Goal: Task Accomplishment & Management: Complete application form

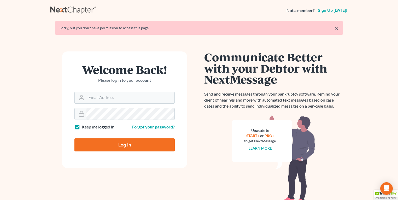
type input "fbravo@dallagolaw.com"
click at [103, 143] on input "Log In" at bounding box center [124, 145] width 100 height 13
type input "Thinking..."
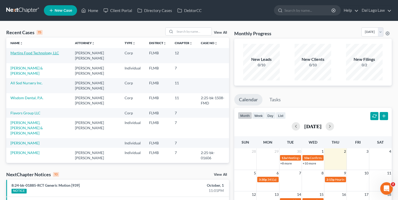
click at [26, 53] on link "Martins Food Technology, LLC" at bounding box center [34, 53] width 49 height 4
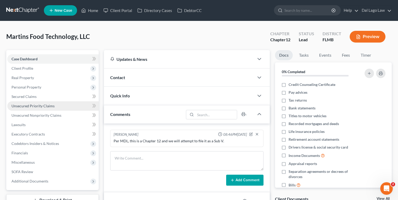
click at [41, 105] on span "Unsecured Priority Claims" at bounding box center [32, 106] width 43 height 4
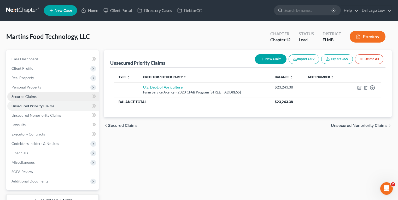
click at [31, 97] on span "Secured Claims" at bounding box center [23, 96] width 25 height 4
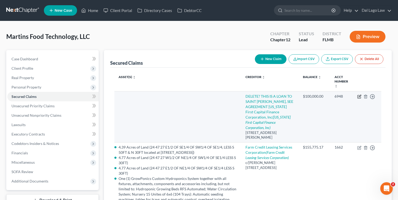
click at [359, 97] on icon "button" at bounding box center [360, 97] width 4 height 4
select select "9"
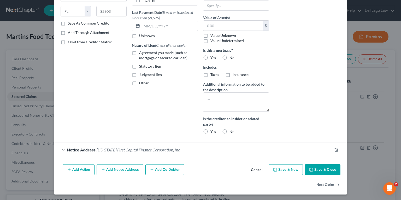
click at [112, 152] on div "Notice Address [US_STATE] First Capital Finance Corporation, Inc" at bounding box center [193, 150] width 278 height 14
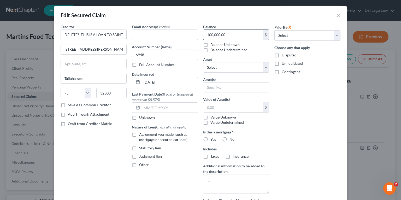
click at [241, 30] on input "100,000.00" at bounding box center [233, 35] width 59 height 10
click at [337, 15] on button "×" at bounding box center [339, 15] width 4 height 6
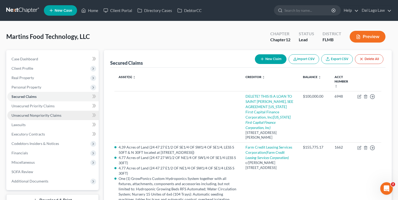
drag, startPoint x: 38, startPoint y: 114, endPoint x: 41, endPoint y: 114, distance: 3.1
click at [38, 114] on span "Unsecured Nonpriority Claims" at bounding box center [36, 115] width 50 height 4
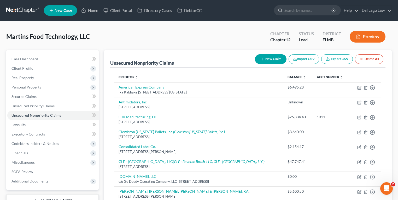
click at [274, 60] on button "New Claim" at bounding box center [271, 59] width 32 height 10
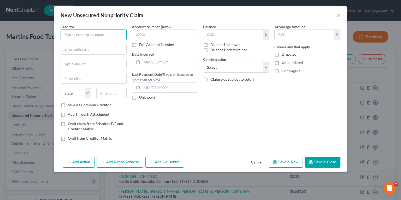
click at [91, 31] on input "text" at bounding box center [94, 35] width 66 height 10
type input "S"
type input "Saint [PERSON_NAME]"
click at [117, 48] on input "text" at bounding box center [94, 49] width 66 height 10
type input "[STREET_ADDRESS][PERSON_NAME]"
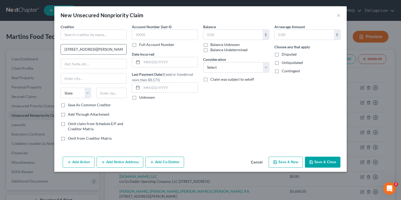
type input "[GEOGRAPHIC_DATA]"
type input "34110"
select select "9"
click at [227, 32] on input "text" at bounding box center [233, 35] width 59 height 10
paste input "100,000.00"
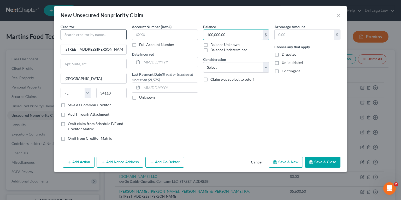
type input "100,000.00"
click at [117, 35] on input "text" at bounding box center [94, 35] width 66 height 10
type input "s"
type input "Saint [PERSON_NAME]"
click at [99, 124] on span "Omit claim from Schedule E/F and Creditor Matrix" at bounding box center [95, 127] width 55 height 10
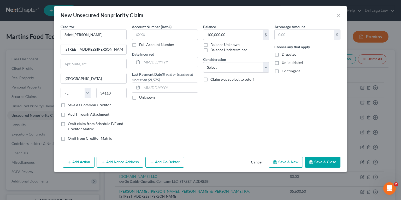
click at [73, 124] on input "Omit claim from Schedule E/F and Creditor Matrix" at bounding box center [71, 122] width 3 height 3
click at [99, 124] on span "Omit claim from Schedule E/F and Creditor Matrix" at bounding box center [95, 127] width 55 height 10
click at [73, 124] on input "Omit claim from Schedule E/F and Creditor Matrix" at bounding box center [71, 122] width 3 height 3
checkbox input "false"
click at [95, 105] on label "Save As Common Creditor" at bounding box center [89, 104] width 43 height 5
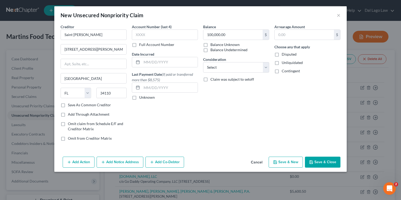
click at [73, 105] on input "Save As Common Creditor" at bounding box center [71, 103] width 3 height 3
click at [95, 105] on label "Save As Common Creditor" at bounding box center [89, 104] width 43 height 5
click at [73, 105] on input "Save As Common Creditor" at bounding box center [71, 103] width 3 height 3
checkbox input "false"
click at [199, 137] on div "Account Number (last 4) Full Account Number Date Incurred Last Payment Date (If…" at bounding box center [164, 84] width 71 height 121
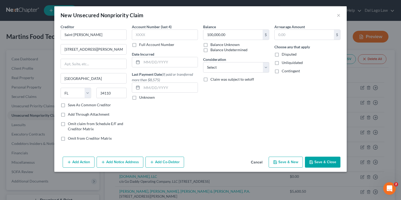
click at [88, 137] on span "Omit from Creditor Matrix" at bounding box center [90, 138] width 44 height 4
click at [73, 137] on input "Omit from Creditor Matrix" at bounding box center [71, 137] width 3 height 3
click at [88, 137] on span "Omit from Creditor Matrix" at bounding box center [90, 138] width 44 height 4
click at [73, 137] on input "Omit from Creditor Matrix" at bounding box center [71, 137] width 3 height 3
checkbox input "false"
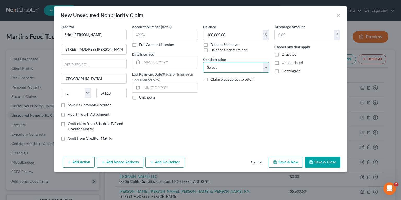
click at [232, 63] on select "Select Cable / Satellite Services Collection Agency Credit Card Debt Debt Couns…" at bounding box center [236, 67] width 66 height 10
select select "8"
click at [203, 62] on select "Select Cable / Satellite Services Collection Agency Credit Card Debt Debt Couns…" at bounding box center [236, 67] width 66 height 10
drag, startPoint x: 311, startPoint y: 132, endPoint x: 316, endPoint y: 147, distance: 15.5
click at [311, 132] on div "Arrearage Amount $ Choose any that apply Disputed Unliquidated Contingent" at bounding box center [307, 84] width 71 height 121
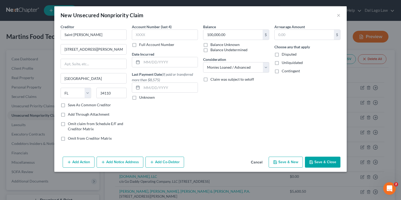
click at [320, 162] on button "Save & Close" at bounding box center [323, 162] width 36 height 11
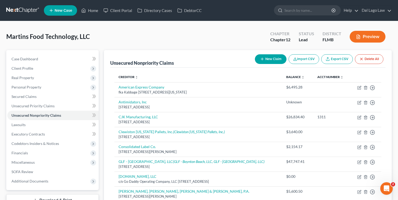
click at [279, 57] on button "New Claim" at bounding box center [271, 59] width 32 height 10
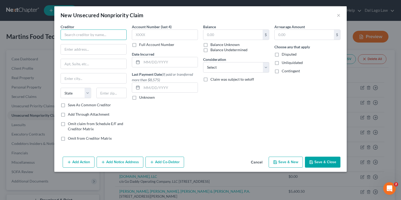
click at [89, 36] on input "text" at bounding box center [94, 35] width 66 height 10
drag, startPoint x: 89, startPoint y: 34, endPoint x: 26, endPoint y: 25, distance: 63.9
click at [14, 22] on div "New Unsecured Nonpriority Claim × Creditor * Chase State [US_STATE] AK AR AZ CA…" at bounding box center [200, 100] width 401 height 200
paste input "JPMORGAN CHASE BANK, N.A."
type input "JPMORGAN CHASE BANK, N.A."
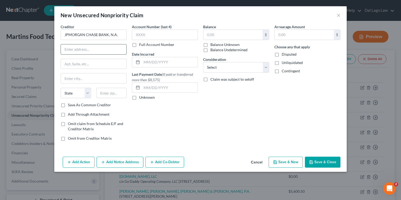
click at [77, 48] on input "text" at bounding box center [94, 49] width 66 height 10
paste input "[STREET_ADDRESS]"
type input "[STREET_ADDRESS]"
click at [109, 93] on input "text" at bounding box center [111, 93] width 31 height 10
paste input "43240"
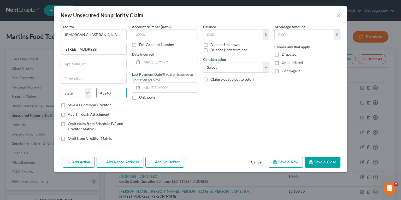
type input "43240"
type input "Columbus"
select select "36"
click at [139, 35] on input "text" at bounding box center [165, 35] width 66 height 10
click at [171, 66] on input "text" at bounding box center [170, 62] width 56 height 10
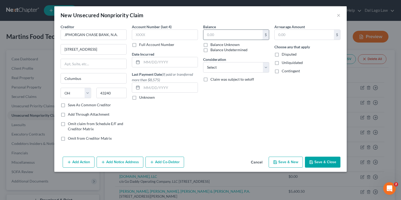
click at [236, 30] on input "text" at bounding box center [233, 35] width 59 height 10
type input "66,102.04"
click at [233, 71] on select "Select Cable / Satellite Services Collection Agency Credit Card Debt Debt Couns…" at bounding box center [236, 67] width 66 height 10
select select "2"
click at [203, 62] on select "Select Cable / Satellite Services Collection Agency Credit Card Debt Debt Couns…" at bounding box center [236, 67] width 66 height 10
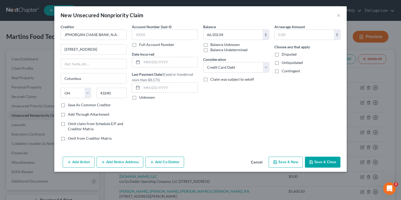
click at [239, 114] on div "Balance 66,102.04 $ Balance Unknown Balance Undetermined 66,102.04 $ Balance Un…" at bounding box center [236, 84] width 71 height 121
click at [322, 162] on button "Save & Close" at bounding box center [323, 162] width 36 height 11
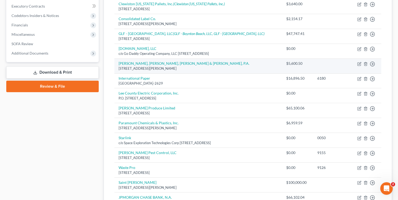
scroll to position [191, 0]
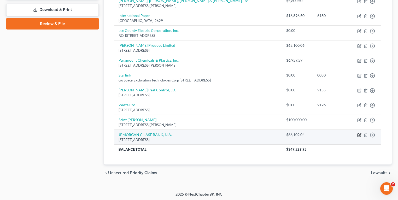
click at [358, 134] on icon "button" at bounding box center [359, 135] width 3 height 3
select select "36"
select select "2"
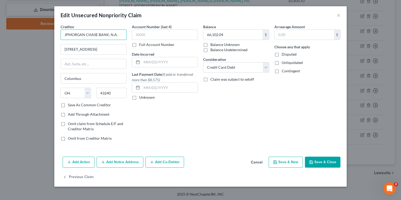
click at [71, 34] on input "JPMORGAN CHASE BANK, N.A." at bounding box center [94, 35] width 66 height 10
drag, startPoint x: 94, startPoint y: 35, endPoint x: 102, endPoint y: 33, distance: 9.1
click at [102, 33] on input "JPMorgan Chase BANK, N.A." at bounding box center [94, 35] width 66 height 10
type input "JPMorgan Chase Bank, N.A."
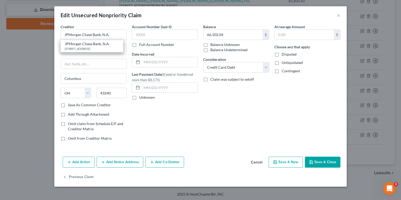
click at [169, 114] on div "Account Number (last 4) Full Account Number Date Incurred Last Payment Date (If…" at bounding box center [164, 84] width 71 height 121
click at [324, 163] on button "Save & Close" at bounding box center [323, 162] width 36 height 11
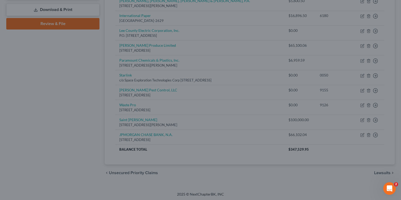
type input "0"
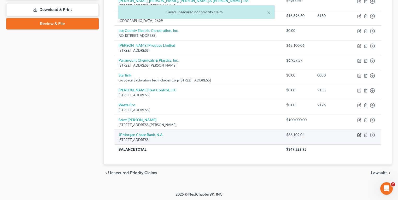
click at [360, 134] on icon "button" at bounding box center [360, 135] width 2 height 2
select select "36"
select select "2"
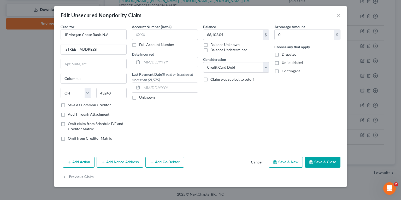
click at [322, 163] on button "Save & Close" at bounding box center [323, 162] width 36 height 11
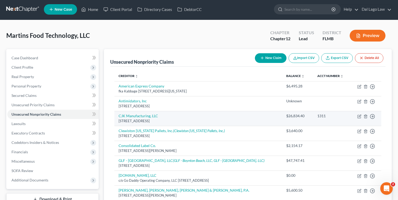
scroll to position [0, 0]
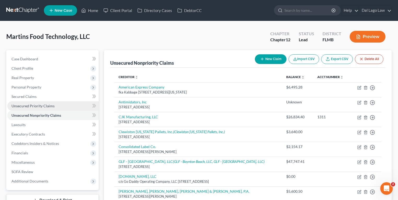
click at [31, 104] on span "Unsecured Priority Claims" at bounding box center [32, 106] width 43 height 4
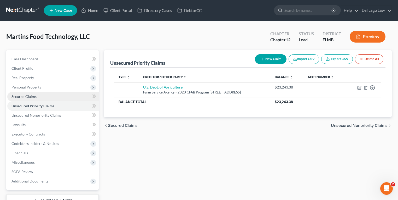
click at [45, 94] on link "Secured Claims" at bounding box center [52, 96] width 91 height 9
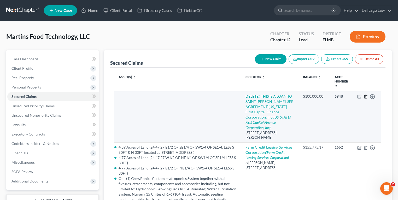
click at [366, 97] on icon "button" at bounding box center [366, 97] width 4 height 4
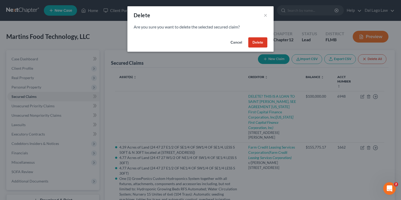
click at [256, 45] on button "Delete" at bounding box center [258, 42] width 19 height 10
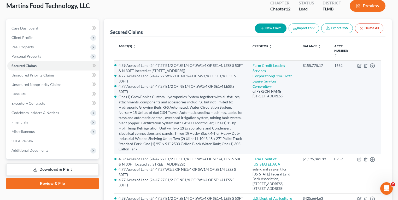
scroll to position [21, 0]
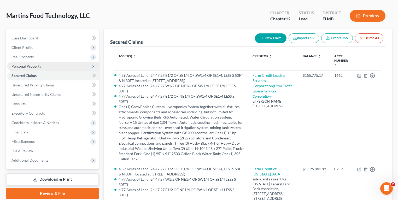
click at [34, 65] on span "Personal Property" at bounding box center [26, 66] width 30 height 4
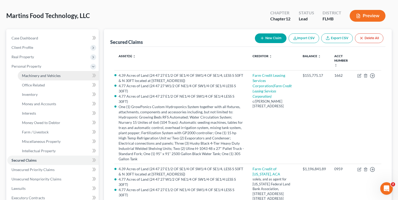
click at [37, 76] on span "Machinery and Vehicles" at bounding box center [41, 75] width 39 height 4
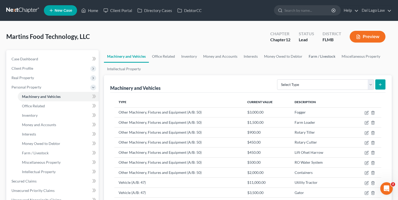
click at [310, 57] on link "Farm / Livestock" at bounding box center [322, 56] width 33 height 13
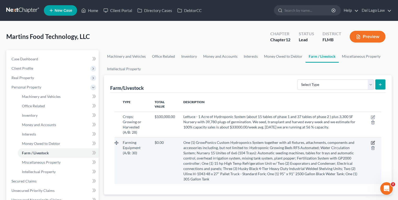
click at [373, 141] on icon "button" at bounding box center [373, 143] width 4 height 4
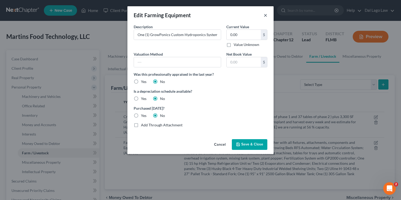
click at [266, 15] on button "×" at bounding box center [266, 15] width 4 height 6
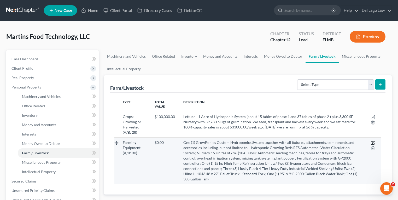
click at [374, 141] on icon "button" at bounding box center [373, 142] width 2 height 2
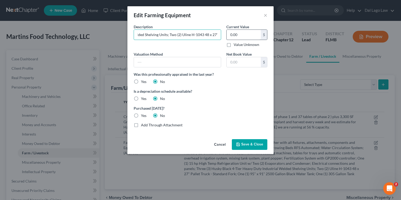
scroll to position [0, 1123]
drag, startPoint x: 186, startPoint y: 37, endPoint x: 255, endPoint y: 37, distance: 69.5
click at [255, 37] on div "Description * One (1) GrowPonics Custom Hydroponics System together with all fi…" at bounding box center [200, 37] width 139 height 27
click at [188, 34] on input "One (1) GrowPonics Custom Hydroponics System together with all fixtures, attach…" at bounding box center [177, 35] width 87 height 10
click at [169, 34] on input "One (1) GrowPonics Custom Hydroponics System together with all fixtures, attach…" at bounding box center [177, 35] width 87 height 10
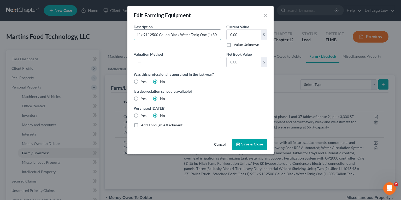
scroll to position [0, 0]
click at [190, 31] on input "One (1) GrowPonics Custom Hydroponics System together with all fixtures, attach…" at bounding box center [177, 35] width 87 height 10
type input "One (1) GrowPonics Custom Hydroponics System together with all fixtures, attach…"
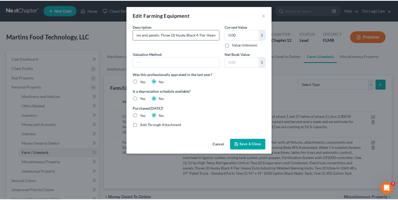
scroll to position [0, 0]
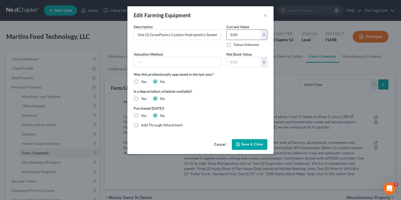
click at [248, 33] on input "0.00" at bounding box center [244, 35] width 34 height 10
click at [243, 64] on input "text" at bounding box center [244, 62] width 34 height 10
click at [231, 62] on input "text" at bounding box center [244, 62] width 34 height 10
paste input "1,069,625.00"
type input "1,069,625.00"
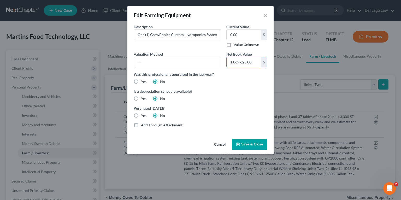
click at [250, 145] on span "Save & Close" at bounding box center [252, 144] width 22 height 4
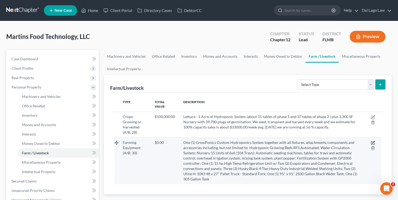
click at [372, 141] on icon "button" at bounding box center [373, 143] width 4 height 4
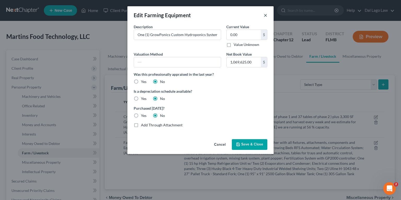
click at [266, 16] on button "×" at bounding box center [266, 15] width 4 height 6
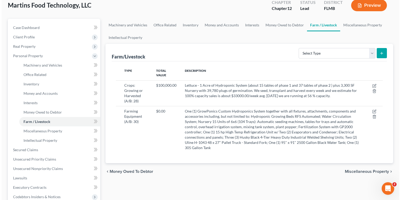
scroll to position [42, 0]
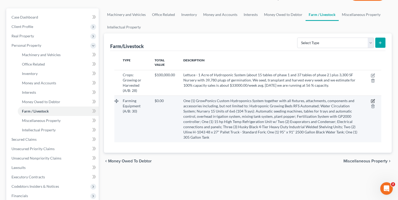
click at [372, 99] on icon "button" at bounding box center [373, 101] width 4 height 4
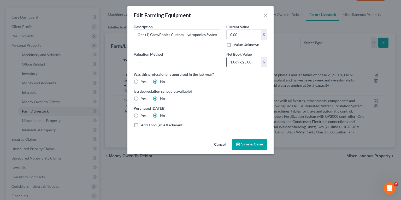
click at [243, 63] on input "1,069,625.00" at bounding box center [244, 62] width 34 height 10
click at [256, 63] on input "1,069,625.00" at bounding box center [244, 62] width 34 height 10
click at [193, 67] on div at bounding box center [178, 62] width 88 height 10
click at [193, 62] on input "text" at bounding box center [177, 62] width 87 height 10
type input "Purchase Price"
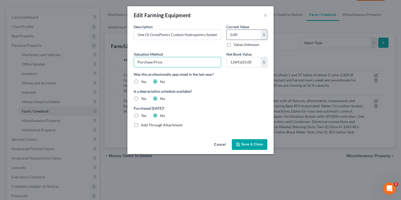
drag, startPoint x: 235, startPoint y: 33, endPoint x: 253, endPoint y: 35, distance: 17.8
click at [253, 35] on div "Description * One (1) GrowPonics Custom Hydroponics System together with all fi…" at bounding box center [200, 37] width 139 height 27
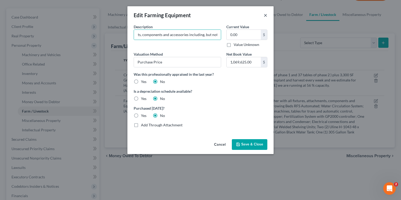
click at [266, 14] on button "×" at bounding box center [266, 15] width 4 height 6
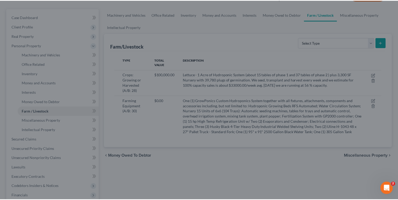
scroll to position [0, 0]
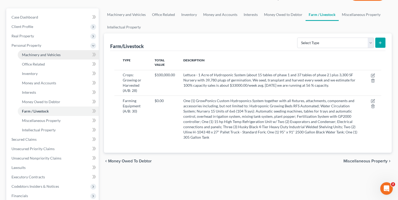
click at [38, 54] on span "Machinery and Vehicles" at bounding box center [41, 55] width 39 height 4
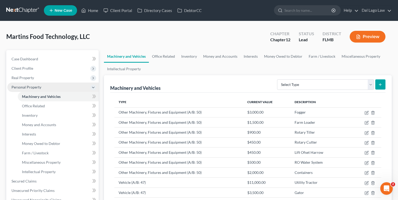
click at [33, 87] on span "Personal Property" at bounding box center [26, 87] width 30 height 4
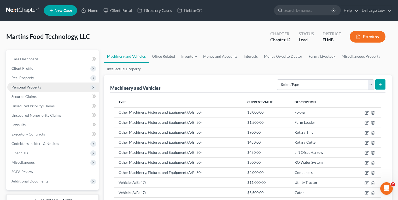
click at [31, 91] on span "Personal Property" at bounding box center [52, 87] width 91 height 9
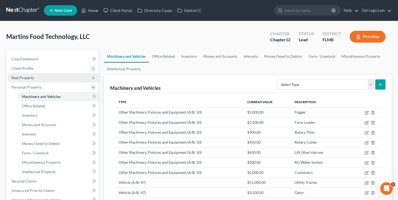
click at [33, 80] on span "Real Property" at bounding box center [52, 77] width 91 height 9
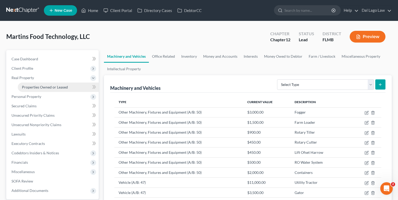
click at [37, 88] on span "Properties Owned or Leased" at bounding box center [45, 87] width 46 height 4
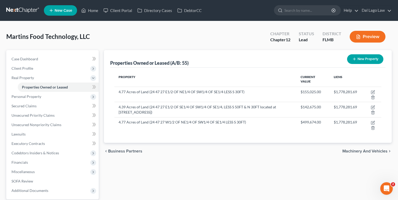
click at [372, 59] on button "New Property" at bounding box center [365, 59] width 36 height 10
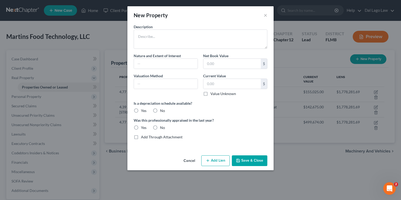
click at [175, 11] on div "New Property ×" at bounding box center [201, 15] width 146 height 18
click at [266, 16] on button "×" at bounding box center [266, 15] width 4 height 6
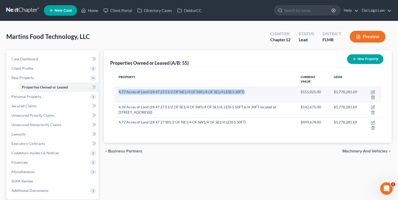
drag, startPoint x: 228, startPoint y: 90, endPoint x: 117, endPoint y: 92, distance: 110.8
click at [117, 92] on td "4.77 Acres of Land (24 47 27 E1/2 OF NE1/4 OF SW1/4 OF SE1/4 LESS S 30FT)" at bounding box center [205, 94] width 182 height 15
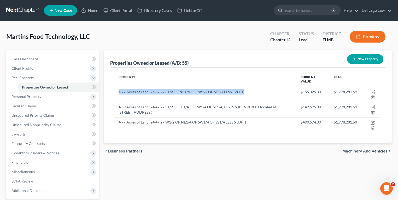
copy td "4.77 Acres of Land (24 47 27 E1/2 OF NE1/4 OF SW1/4 OF SE1/4 LESS S 30FT)"
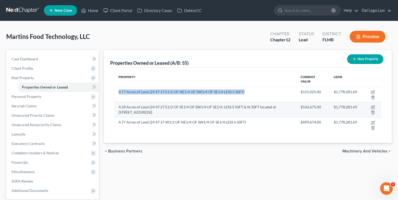
drag, startPoint x: 185, startPoint y: 113, endPoint x: 119, endPoint y: 106, distance: 67.0
click at [119, 106] on td "4.39 Acres of Land (24 47 27 E1/2 OF SE1/4 OF SW1/4 OF SE1/4, LESS S 50FT & N 3…" at bounding box center [205, 109] width 182 height 15
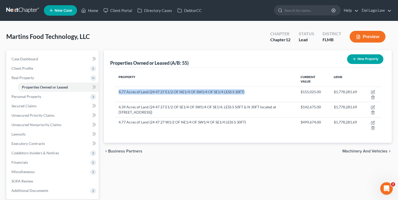
copy td "4.39 Acres of Land (24 47 27 E1/2 OF SE1/4 OF SW1/4 OF SE1/4, LESS S 50FT & N 3…"
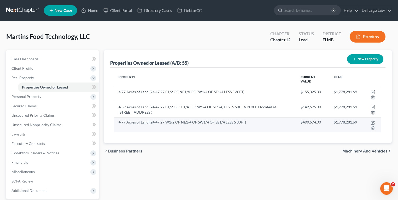
drag, startPoint x: 188, startPoint y: 120, endPoint x: 191, endPoint y: 120, distance: 3.7
click at [188, 120] on td "4.77 Acres of Land (24 47 27 W1/2 OF NE1/4 OF SW1/4 OF SE1/4 LESS S 30FT)" at bounding box center [205, 124] width 182 height 15
drag, startPoint x: 257, startPoint y: 121, endPoint x: 119, endPoint y: 123, distance: 138.0
click at [119, 123] on td "4.77 Acres of Land (24 47 27 W1/2 OF NE1/4 OF SW1/4 OF SE1/4 LESS S 30FT)" at bounding box center [205, 124] width 182 height 15
copy td "4.77 Acres of Land (24 47 27 W1/2 OF NE1/4 OF SW1/4 OF SE1/4 LESS S 30FT)"
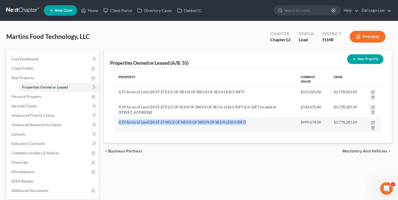
click at [256, 121] on td "4.77 Acres of Land (24 47 27 W1/2 OF NE1/4 OF SW1/4 OF SE1/4 LESS S 30FT)" at bounding box center [205, 124] width 182 height 15
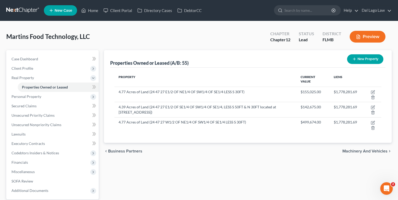
click at [362, 61] on button "New Property" at bounding box center [365, 59] width 36 height 10
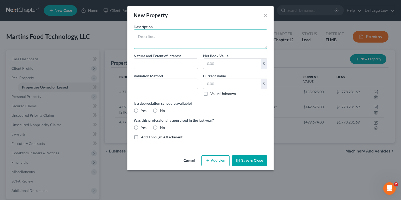
click at [188, 34] on textarea at bounding box center [201, 39] width 134 height 19
click at [208, 36] on textarea at bounding box center [201, 39] width 134 height 19
click at [235, 39] on textarea "13.93 Acres of Land with Nursery/Greenhouse (" at bounding box center [201, 39] width 134 height 19
click at [243, 35] on textarea "13.93 Acres of Land with Nursery/Greenhouse (" at bounding box center [201, 39] width 134 height 19
paste textarea "4.77 Acres of Land (24 47 27 E1/2 OF NE1/4 OF SW1/4 OF SE1/4 LESS S 30FT)"
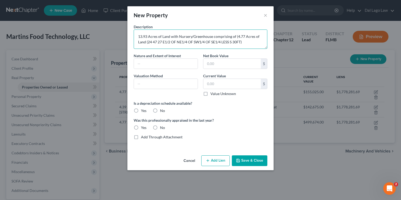
click at [236, 37] on textarea "13.93 Acres of Land with Nursery/Greenhouse comprising of (4.77 Acres of Land (…" at bounding box center [201, 39] width 134 height 19
click at [256, 41] on textarea "13.93 Acres of Land with Nursery/Greenhouse comprising of 4.77 Acres of Land (2…" at bounding box center [201, 39] width 134 height 19
click at [259, 40] on textarea "13.93 Acres of Land with Nursery/Greenhouse comprising of (i) 4.77 Acres of Lan…" at bounding box center [201, 39] width 134 height 19
paste textarea "4.39 Acres of Land (24 47 27 E1/2 OF SE1/4 OF SW1/4 OF SE1/4, LESS S 50FT & N 3…"
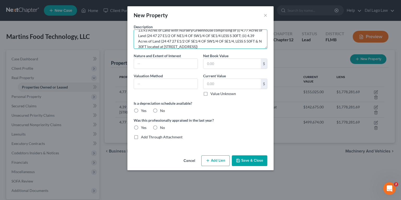
click at [245, 34] on textarea "13.93 Acres of Land with Nursery/Greenhouse comprising of (i) 4.77 Acres of Lan…" at bounding box center [201, 39] width 134 height 19
click at [249, 45] on textarea "13.93 Acres of Land with Nursery/Greenhouse comprising of (i) 4.77 Acres of Lan…" at bounding box center [201, 39] width 134 height 19
drag, startPoint x: 180, startPoint y: 42, endPoint x: 244, endPoint y: 42, distance: 64.8
click at [244, 42] on textarea "13.93 Acres of Land with Nursery/Greenhouse comprising of (i) 4.77 Acres of Lan…" at bounding box center [201, 39] width 134 height 19
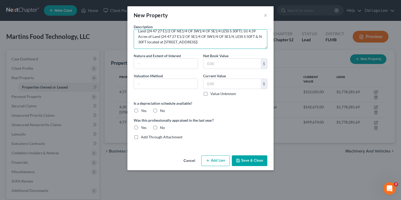
click at [218, 37] on textarea "13.93 Acres of Land with Nursery/Greenhouse comprising of (i) 4.77 Acres of Lan…" at bounding box center [201, 39] width 134 height 19
drag, startPoint x: 237, startPoint y: 42, endPoint x: 192, endPoint y: 41, distance: 44.7
click at [192, 41] on textarea "13.93 Acres of Land with Nursery/Greenhouse comprising of (i) 4.77 Acres of Lan…" at bounding box center [201, 39] width 134 height 19
click at [210, 41] on textarea "13.93 Acres of Land with Nursery/Greenhouse comprising of (i) 4.77 Acres of Lan…" at bounding box center [201, 39] width 134 height 19
click at [250, 42] on textarea "13.93 Acres of Land with Nursery/Greenhouse comprising of (i) 4.77 Acres of Lan…" at bounding box center [201, 39] width 134 height 19
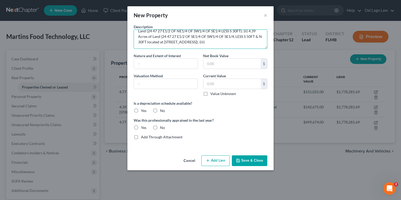
click at [255, 44] on textarea "13.93 Acres of Land with Nursery/Greenhouse comprising of (i) 4.77 Acres of Lan…" at bounding box center [201, 39] width 134 height 19
paste textarea "4.77 Acres of Land (24 47 27 W1/2 OF NE1/4 OF SW1/4 OF SE1/4 LESS S 30FT)"
click at [201, 34] on textarea "13.93 Acres of Land with Nursery/Greenhouse comprising of (i) 4.77 Acres of Lan…" at bounding box center [201, 39] width 134 height 19
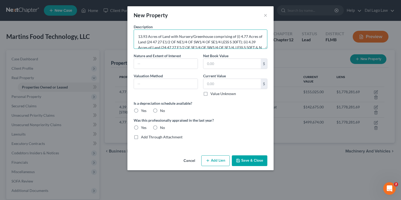
click at [172, 36] on textarea "13.93 Acres of Land with Nursery/Greenhouse comprising of (i) 4.77 Acres of Lan…" at bounding box center [201, 39] width 134 height 19
type textarea "13.93 Acres of Land with Nursery/Greenhouse comprising of (i) 4.77 Acres of Lan…"
drag, startPoint x: 224, startPoint y: 36, endPoint x: 269, endPoint y: 39, distance: 45.1
click at [269, 39] on div "Description 13.93 Acres of Land with Nursery/Greenhouse comprising of (i) 4.77 …" at bounding box center [200, 36] width 139 height 25
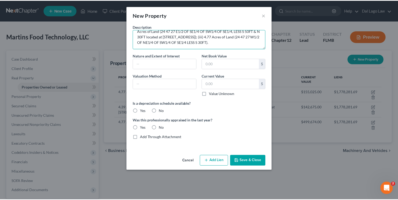
scroll to position [22, 0]
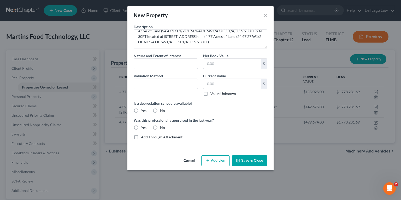
click at [246, 157] on button "Save & Close" at bounding box center [250, 161] width 36 height 11
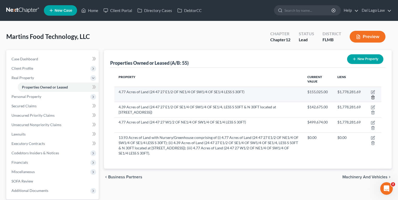
click at [373, 97] on line "button" at bounding box center [373, 97] width 0 height 1
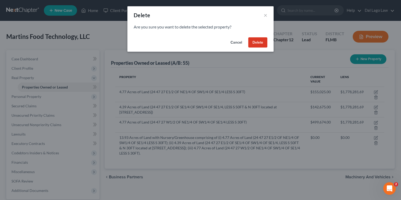
click at [255, 42] on button "Delete" at bounding box center [258, 42] width 19 height 10
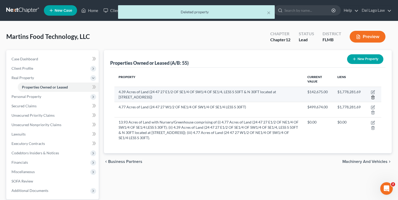
click at [374, 97] on icon "button" at bounding box center [373, 97] width 4 height 4
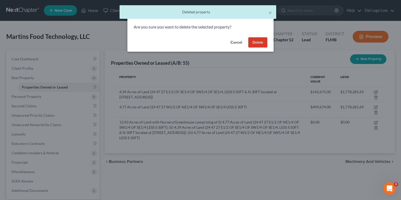
click at [258, 44] on button "Delete" at bounding box center [258, 42] width 19 height 10
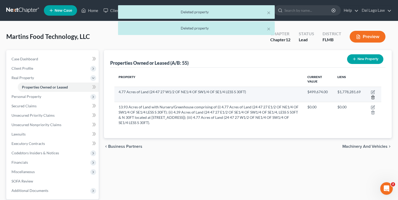
click at [373, 98] on line "button" at bounding box center [373, 97] width 0 height 1
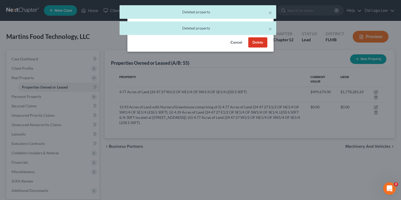
click at [257, 44] on button "Delete" at bounding box center [258, 42] width 19 height 10
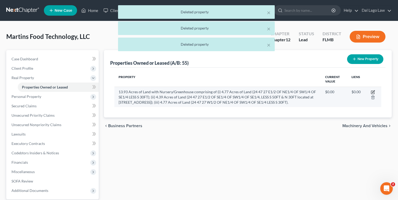
click at [373, 92] on icon "button" at bounding box center [373, 92] width 4 height 4
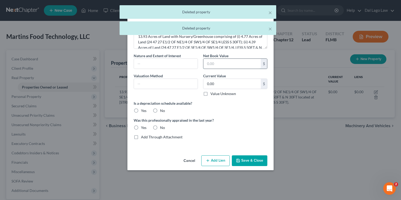
click at [238, 62] on input "text" at bounding box center [232, 64] width 57 height 10
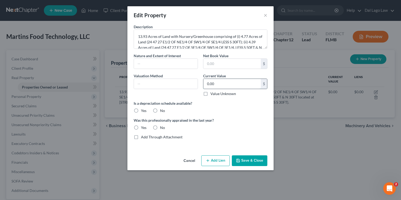
drag, startPoint x: 226, startPoint y: 83, endPoint x: 238, endPoint y: 87, distance: 12.9
click at [226, 83] on input "0.00" at bounding box center [232, 84] width 57 height 10
paste input "3,250,000.00."
click at [240, 82] on input "3,250,000.00" at bounding box center [232, 84] width 57 height 10
type input "3,250,000.00"
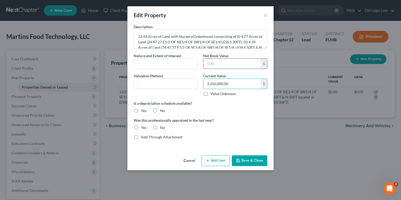
click at [225, 59] on input "text" at bounding box center [232, 64] width 57 height 10
click at [171, 87] on input "text" at bounding box center [166, 84] width 64 height 10
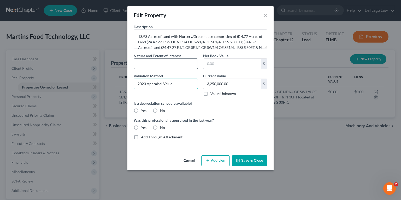
type input "2023 Appraisal Value"
click at [184, 66] on input "text" at bounding box center [166, 64] width 64 height 10
type input "Sole Owner"
click at [218, 62] on input "text" at bounding box center [232, 64] width 57 height 10
click at [230, 141] on div "Description 13.93 Acres of Land with Nursery/Greenhouse comprising of (i) 4.77 …" at bounding box center [200, 84] width 139 height 120
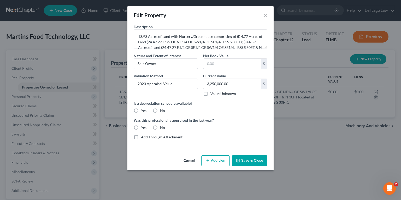
click at [141, 126] on label "Yes" at bounding box center [143, 127] width 5 height 5
click at [143, 126] on input "Yes" at bounding box center [144, 126] width 3 height 3
radio input "true"
click at [160, 126] on label "No" at bounding box center [162, 127] width 5 height 5
click at [162, 126] on input "No" at bounding box center [163, 126] width 3 height 3
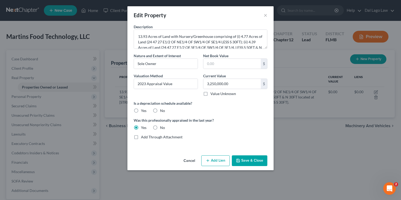
radio input "true"
click at [160, 111] on label "No" at bounding box center [162, 110] width 5 height 5
click at [162, 111] on input "No" at bounding box center [163, 109] width 3 height 3
radio input "true"
click at [141, 110] on label "Yes" at bounding box center [143, 110] width 5 height 5
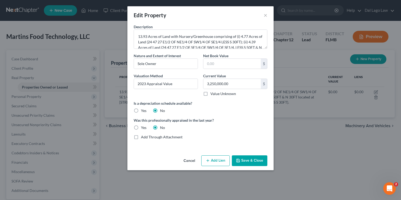
click at [143, 110] on input "Yes" at bounding box center [144, 109] width 3 height 3
radio input "true"
click at [259, 161] on button "Save & Close" at bounding box center [250, 161] width 36 height 11
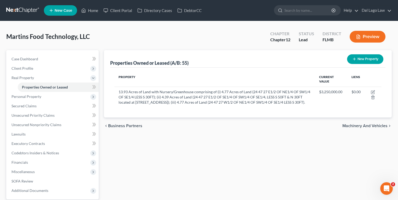
click at [247, 66] on div "Properties Owned or Leased (A/B: 55) New Property" at bounding box center [247, 59] width 275 height 18
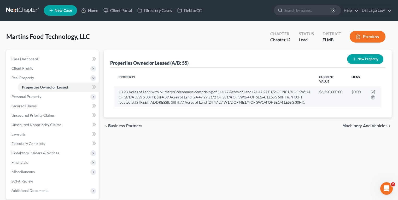
click at [372, 89] on td at bounding box center [373, 97] width 16 height 20
click at [372, 91] on icon "button" at bounding box center [372, 92] width 3 height 3
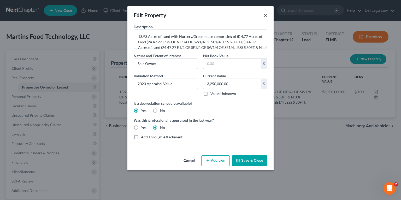
click at [267, 15] on button "×" at bounding box center [266, 15] width 4 height 6
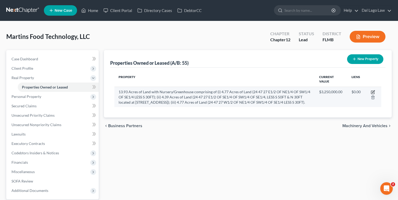
click at [373, 91] on icon "button" at bounding box center [373, 92] width 4 height 4
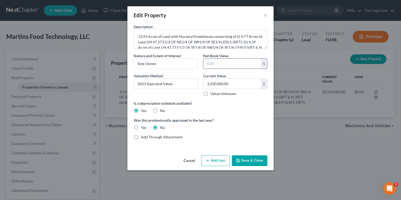
click at [225, 64] on input "text" at bounding box center [232, 64] width 57 height 10
type input "1,170,000"
click at [244, 164] on button "Save & Close" at bounding box center [250, 161] width 36 height 11
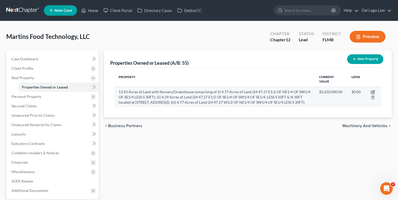
click at [374, 91] on icon "button" at bounding box center [373, 92] width 4 height 4
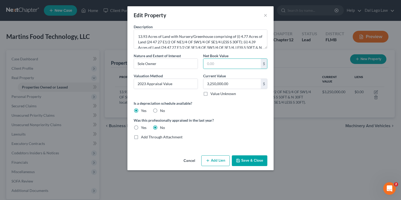
click at [251, 160] on button "Save & Close" at bounding box center [250, 161] width 36 height 11
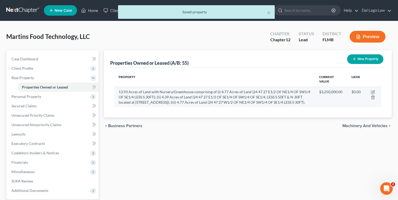
click at [370, 90] on td at bounding box center [373, 97] width 16 height 20
click at [372, 91] on icon "button" at bounding box center [373, 92] width 4 height 4
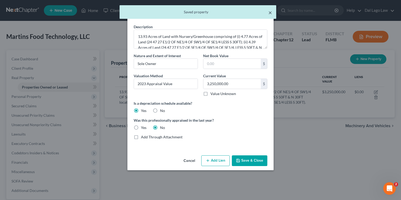
click at [272, 14] on button "×" at bounding box center [271, 12] width 4 height 6
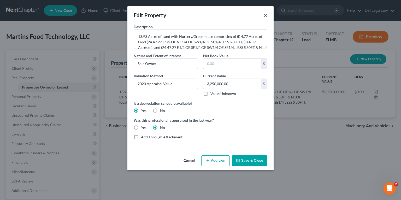
click at [267, 15] on button "×" at bounding box center [266, 15] width 4 height 6
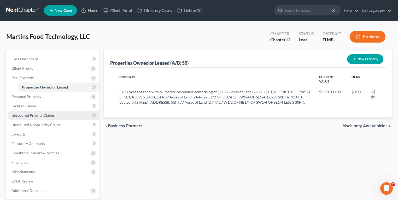
click at [33, 115] on span "Unsecured Priority Claims" at bounding box center [32, 115] width 43 height 4
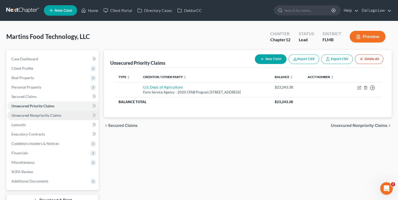
click at [30, 115] on span "Unsecured Nonpriority Claims" at bounding box center [36, 115] width 50 height 4
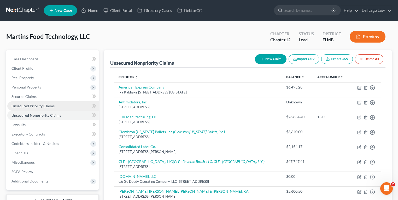
click at [33, 106] on span "Unsecured Priority Claims" at bounding box center [32, 106] width 43 height 4
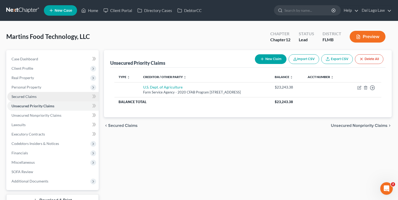
click at [33, 94] on link "Secured Claims" at bounding box center [52, 96] width 91 height 9
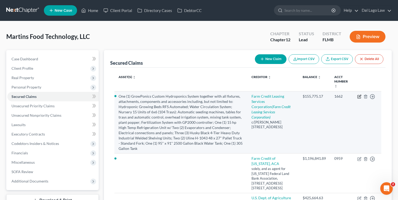
click at [358, 97] on icon "button" at bounding box center [360, 97] width 4 height 4
select select "24"
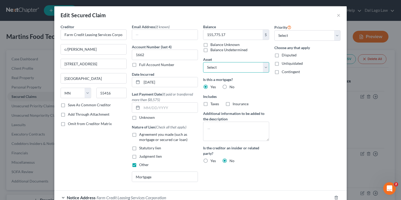
click at [225, 69] on select "Select Other Multiple Assets Fogger - $3000.0 Farm Loader - $1500.0 Rotary Till…" at bounding box center [236, 67] width 66 height 10
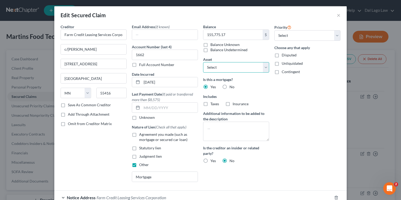
click at [225, 69] on select "Select Other Multiple Assets Fogger - $3000.0 Farm Loader - $1500.0 Rotary Till…" at bounding box center [236, 67] width 66 height 10
select select "1"
click at [203, 62] on select "Select Other Multiple Assets Fogger - $3000.0 Farm Loader - $1500.0 Rotary Till…" at bounding box center [236, 67] width 66 height 10
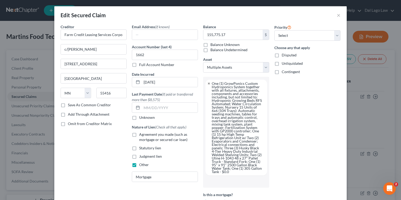
click at [238, 183] on input "text" at bounding box center [235, 182] width 59 height 8
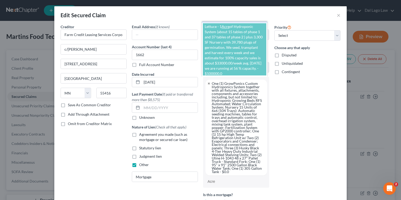
type input "Acres"
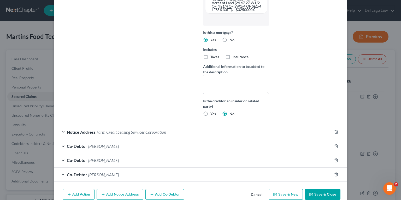
scroll to position [240, 0]
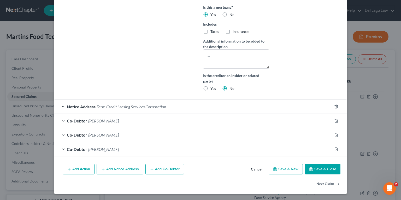
click at [325, 171] on button "Save & Close" at bounding box center [323, 169] width 36 height 11
select select
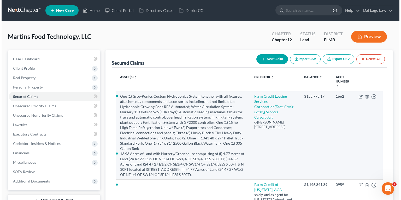
scroll to position [105, 0]
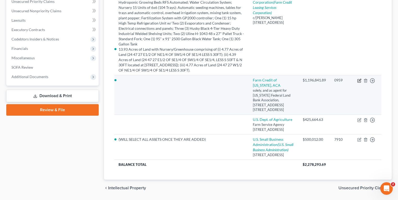
click at [361, 79] on icon "button" at bounding box center [360, 81] width 4 height 4
select select "9"
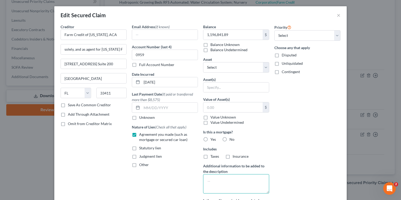
click at [227, 189] on textarea at bounding box center [236, 183] width 66 height 19
type textarea "Acres"
drag, startPoint x: 222, startPoint y: 86, endPoint x: 223, endPoint y: 90, distance: 4.2
click at [222, 86] on input "text" at bounding box center [237, 88] width 66 height 10
click at [222, 69] on select "Select Other Multiple Assets Fogger - $3000.0 Farm Loader - $1500.0 Rotary Till…" at bounding box center [236, 67] width 66 height 10
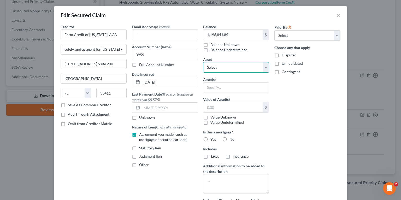
select select "31"
click at [203, 62] on select "Select Other Multiple Assets Fogger - $3000.0 Farm Loader - $1500.0 Rotary Till…" at bounding box center [236, 67] width 66 height 10
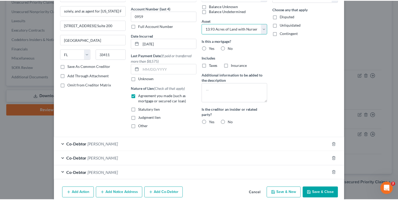
scroll to position [62, 0]
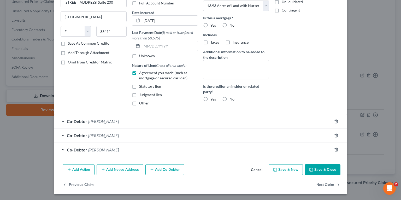
click at [321, 168] on button "Save & Close" at bounding box center [323, 169] width 36 height 11
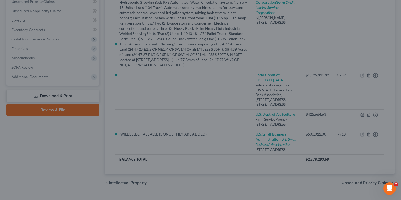
select select "31"
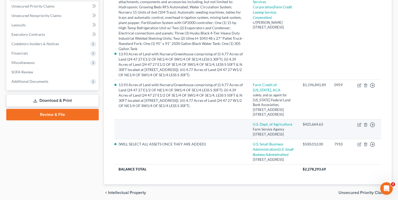
scroll to position [98, 0]
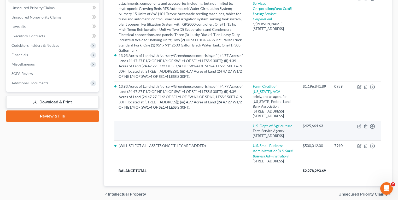
click at [356, 125] on td "Move to E Move to F Move to G Move to Notice Only" at bounding box center [367, 131] width 28 height 20
click at [358, 126] on icon "button" at bounding box center [360, 126] width 4 height 4
select select "9"
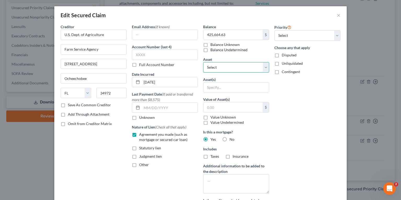
click at [224, 65] on select "Select Other Multiple Assets Fogger - $3000.0 Farm Loader - $1500.0 Rotary Till…" at bounding box center [236, 67] width 66 height 10
select select "31"
click at [203, 62] on select "Select Other Multiple Assets Fogger - $3000.0 Farm Loader - $1500.0 Rotary Till…" at bounding box center [236, 67] width 66 height 10
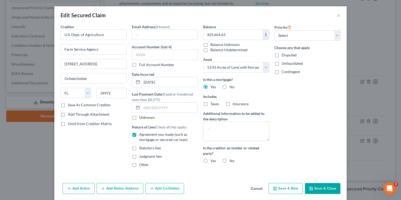
click at [326, 192] on button "Save & Close" at bounding box center [323, 188] width 36 height 11
select select
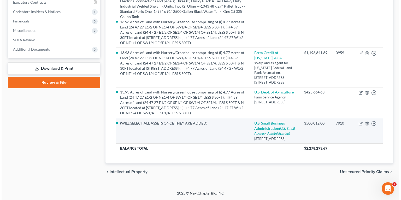
scroll to position [141, 0]
click at [360, 122] on icon "button" at bounding box center [360, 124] width 4 height 4
select select "9"
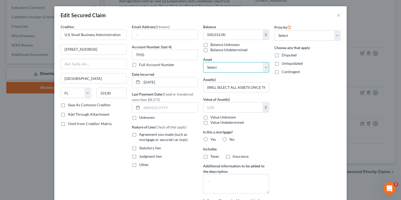
click at [226, 72] on select "Select Other Multiple Assets Fogger - $3000.0 Farm Loader - $1500.0 Rotary Till…" at bounding box center [236, 67] width 66 height 10
click at [85, 150] on div "Creditor * U.S. Small Business Administration [STREET_ADDRESS][GEOGRAPHIC_DATA]…" at bounding box center [93, 122] width 71 height 196
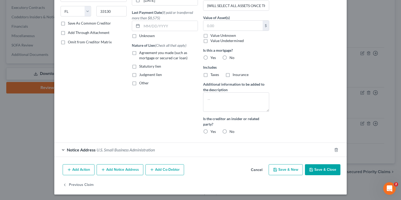
click at [321, 171] on button "Save & Close" at bounding box center [323, 169] width 36 height 11
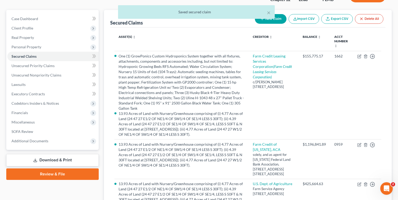
scroll to position [37, 0]
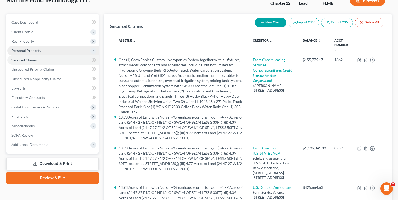
click at [29, 50] on span "Personal Property" at bounding box center [26, 50] width 30 height 4
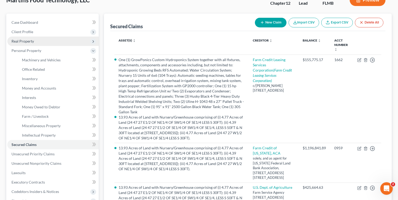
click at [26, 42] on span "Real Property" at bounding box center [22, 41] width 22 height 4
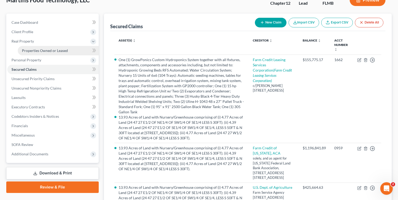
click at [33, 52] on span "Properties Owned or Leased" at bounding box center [45, 50] width 46 height 4
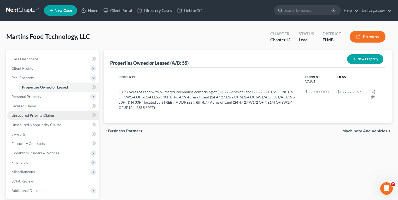
click at [40, 115] on span "Unsecured Priority Claims" at bounding box center [32, 115] width 43 height 4
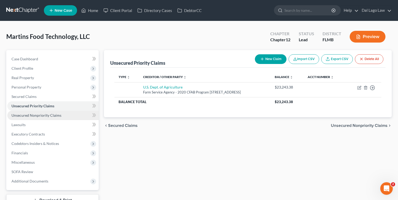
click at [39, 119] on link "Unsecured Nonpriority Claims" at bounding box center [52, 115] width 91 height 9
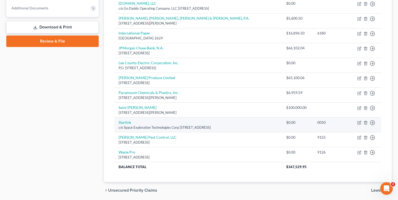
scroll to position [149, 0]
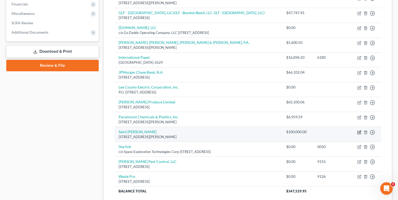
click at [358, 131] on icon "button" at bounding box center [360, 132] width 4 height 4
select select "9"
select select "8"
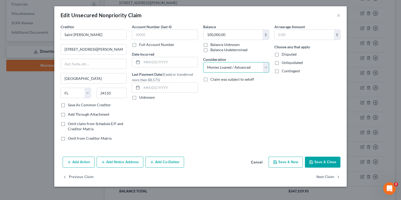
click at [231, 67] on select "Select Cable / Satellite Services Collection Agency Credit Card Debt Debt Couns…" at bounding box center [236, 67] width 66 height 10
drag, startPoint x: 231, startPoint y: 67, endPoint x: 240, endPoint y: 73, distance: 10.7
click at [231, 67] on select "Select Cable / Satellite Services Collection Agency Credit Card Debt Debt Couns…" at bounding box center [236, 67] width 66 height 10
drag, startPoint x: 372, startPoint y: 140, endPoint x: 255, endPoint y: 129, distance: 117.1
click at [254, 130] on div "Balance 100,000.00 $ Balance Unknown Balance Undetermined 100,000.00 $ Balance …" at bounding box center [236, 84] width 71 height 121
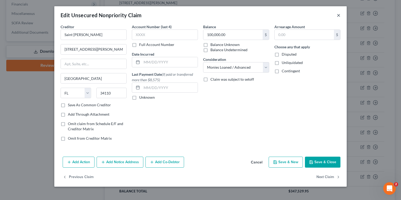
click at [338, 15] on button "×" at bounding box center [339, 15] width 4 height 6
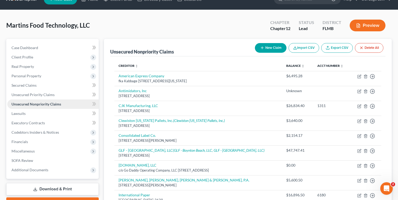
scroll to position [0, 0]
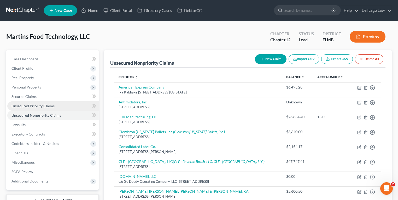
click at [25, 105] on span "Unsecured Priority Claims" at bounding box center [32, 106] width 43 height 4
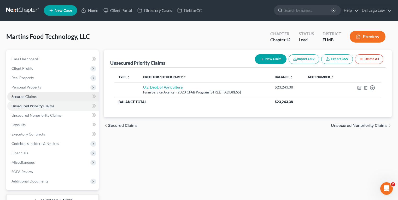
click at [63, 100] on link "Secured Claims" at bounding box center [52, 96] width 91 height 9
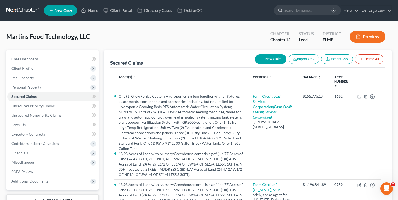
drag, startPoint x: 30, startPoint y: 88, endPoint x: 43, endPoint y: 95, distance: 14.5
click at [30, 88] on span "Personal Property" at bounding box center [26, 87] width 30 height 4
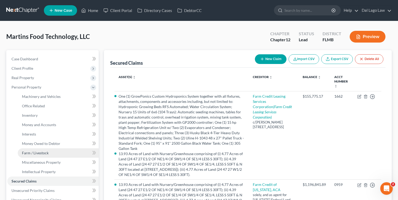
click at [36, 153] on span "Farm / Livestock" at bounding box center [35, 153] width 27 height 4
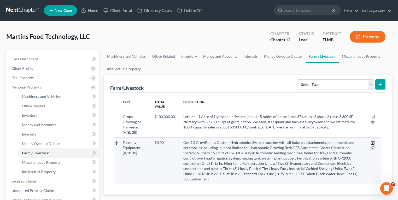
click at [374, 141] on icon "button" at bounding box center [373, 143] width 4 height 4
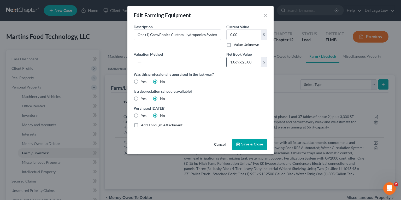
click at [254, 62] on input "1,069,625.00" at bounding box center [244, 62] width 34 height 10
paste input "$214,299.33"
type input "214,299.33"
click at [238, 32] on input "0.00" at bounding box center [244, 35] width 34 height 10
paste input "$214,299.33"
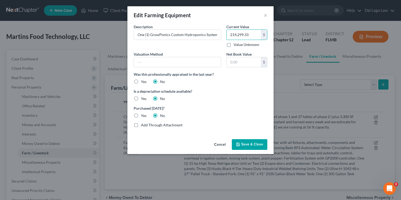
type input "214,299.33"
click at [246, 144] on span "Save & Close" at bounding box center [252, 144] width 22 height 4
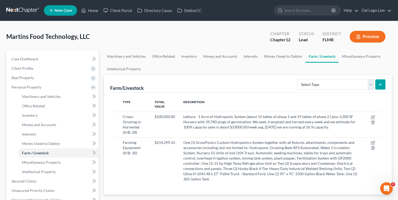
click at [197, 70] on ul "Machinery and Vehicles Office Related Inventory Money and Accounts Interests Mo…" at bounding box center [248, 62] width 288 height 25
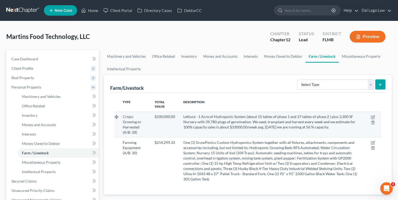
click at [269, 121] on span "Lettuce - 1 Acre of Hydroponic System (about 15 tables of phase 1 and 37 tables…" at bounding box center [269, 121] width 172 height 15
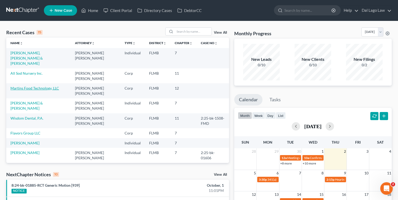
click at [30, 86] on link "Martins Food Technology, LLC" at bounding box center [34, 88] width 49 height 4
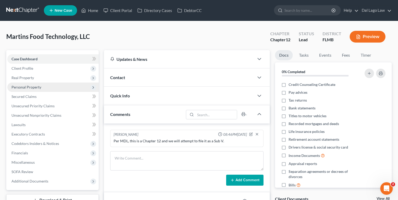
click at [32, 89] on span "Personal Property" at bounding box center [26, 87] width 30 height 4
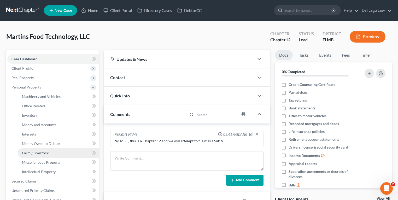
click at [48, 153] on span "Farm / Livestock" at bounding box center [35, 153] width 27 height 4
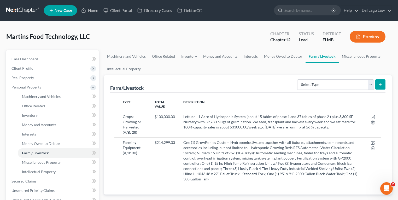
drag, startPoint x: 28, startPoint y: 79, endPoint x: 29, endPoint y: 83, distance: 4.1
click at [27, 79] on span "Real Property" at bounding box center [22, 78] width 22 height 4
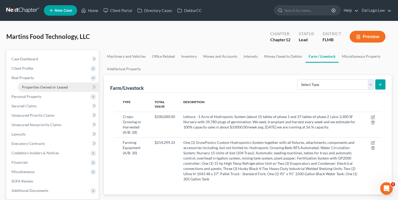
click at [38, 89] on span "Properties Owned or Leased" at bounding box center [45, 87] width 46 height 4
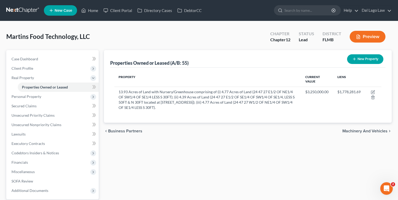
drag, startPoint x: 59, startPoint y: 31, endPoint x: 53, endPoint y: 30, distance: 5.9
click at [58, 31] on div "Martins Food Technology, LLC Upgraded Chapter Chapter 12 Status Lead District F…" at bounding box center [199, 38] width 386 height 23
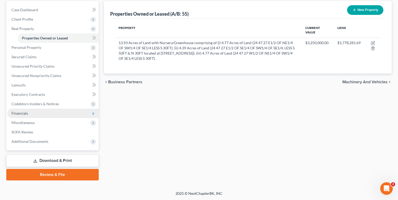
scroll to position [7, 0]
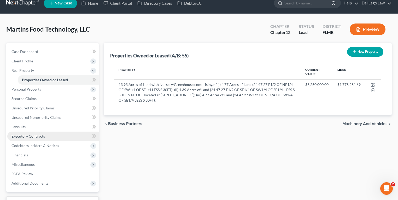
click at [36, 137] on span "Executory Contracts" at bounding box center [27, 136] width 33 height 4
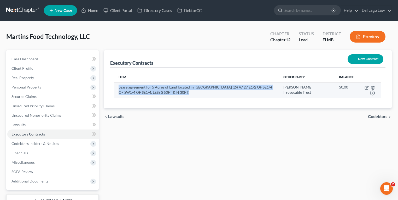
drag, startPoint x: 119, startPoint y: 87, endPoint x: 229, endPoint y: 97, distance: 111.0
click at [229, 97] on td "Lease agreement for 5 Acres of Land located in Collier County FL (24 47 27 E1/2…" at bounding box center [196, 89] width 165 height 15
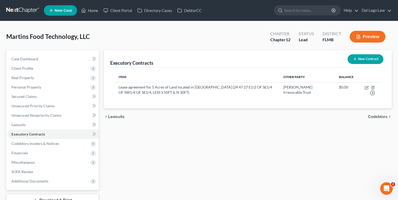
click at [206, 152] on div "Executory Contracts New Contract Item Other Party Balance Lease agreement for 5…" at bounding box center [247, 135] width 293 height 170
click at [37, 88] on span "Personal Property" at bounding box center [26, 87] width 30 height 4
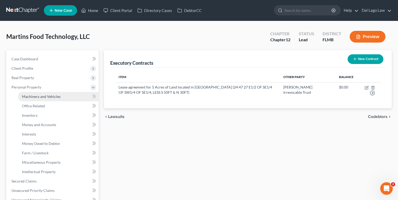
click at [46, 97] on span "Machinery and Vehicles" at bounding box center [41, 96] width 39 height 4
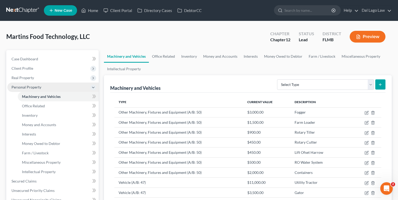
click at [54, 86] on span "Personal Property" at bounding box center [52, 87] width 91 height 9
